Goal: Book appointment/travel/reservation

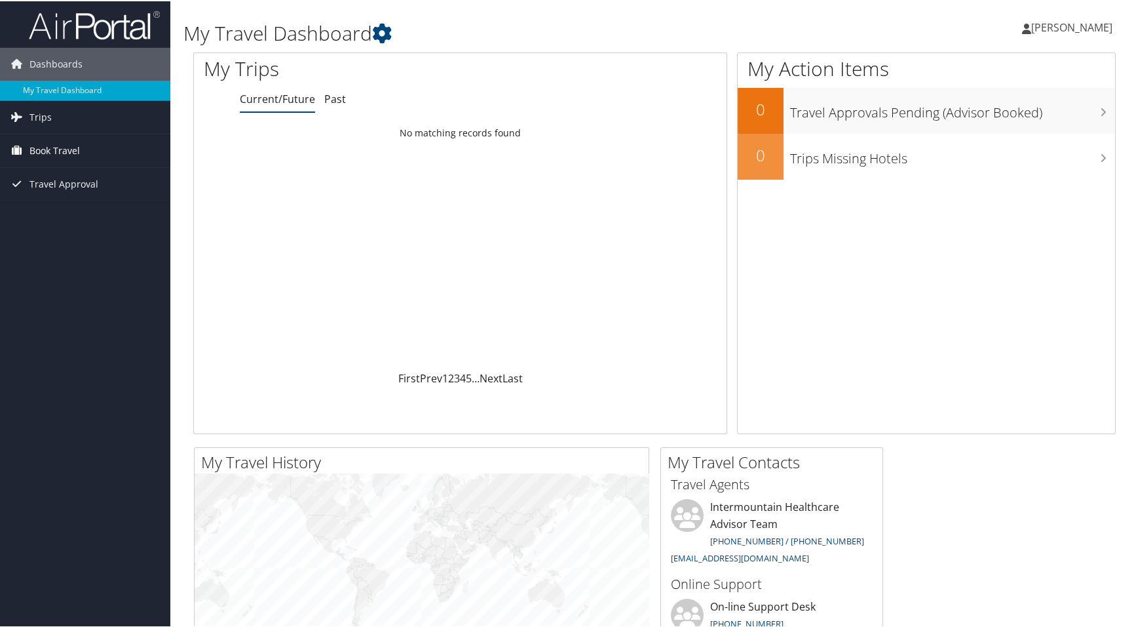
click at [68, 147] on span "Book Travel" at bounding box center [54, 149] width 50 height 33
click at [92, 212] on link "Book/Manage Online Trips" at bounding box center [85, 215] width 170 height 20
click at [62, 151] on span "Book Travel" at bounding box center [54, 149] width 50 height 33
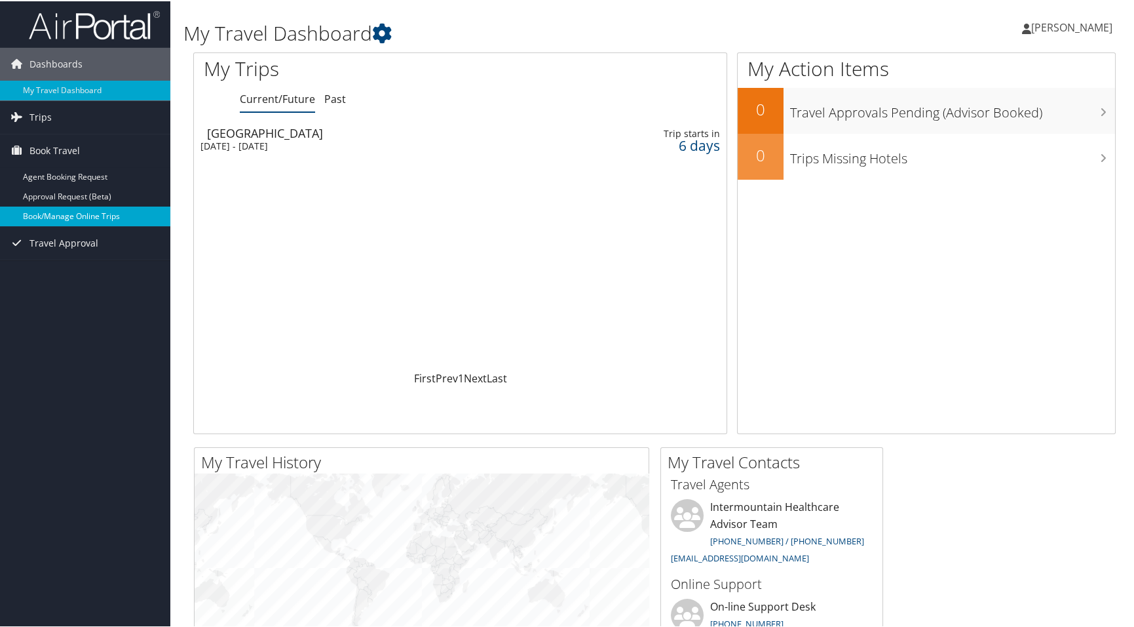
click at [111, 218] on link "Book/Manage Online Trips" at bounding box center [85, 215] width 170 height 20
